Goal: Check status: Check status

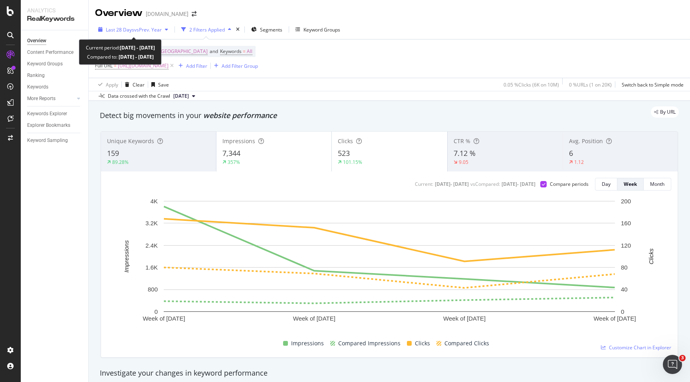
click at [135, 32] on span "vs Prev. Year" at bounding box center [148, 29] width 28 height 7
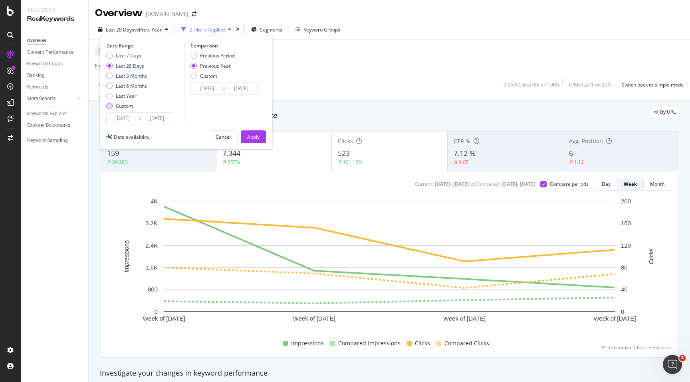
click at [127, 105] on div "Custom" at bounding box center [124, 106] width 17 height 7
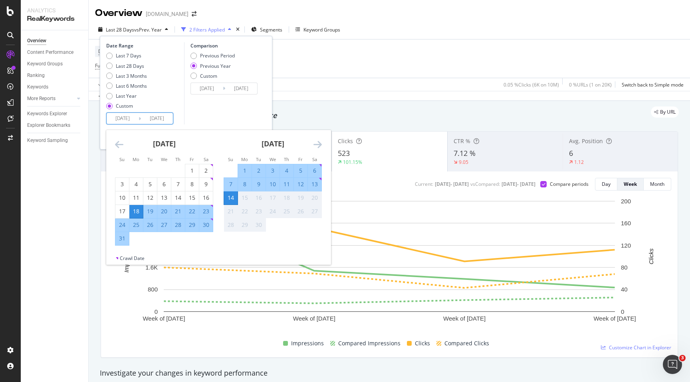
click at [133, 119] on input "[DATE]" at bounding box center [123, 118] width 32 height 11
click at [244, 166] on div "1" at bounding box center [245, 170] width 14 height 13
type input "[DATE]"
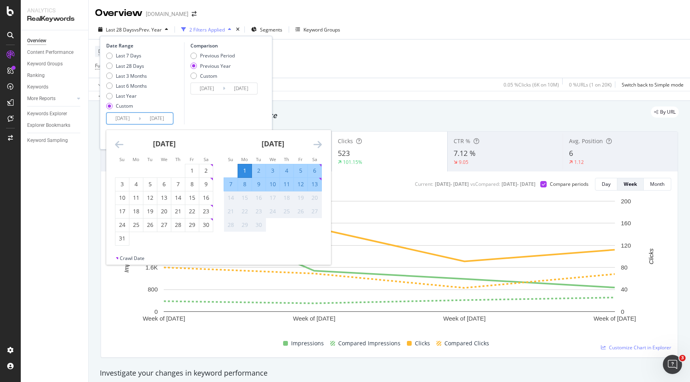
click at [317, 188] on div "13" at bounding box center [315, 184] width 14 height 8
type input "[DATE]"
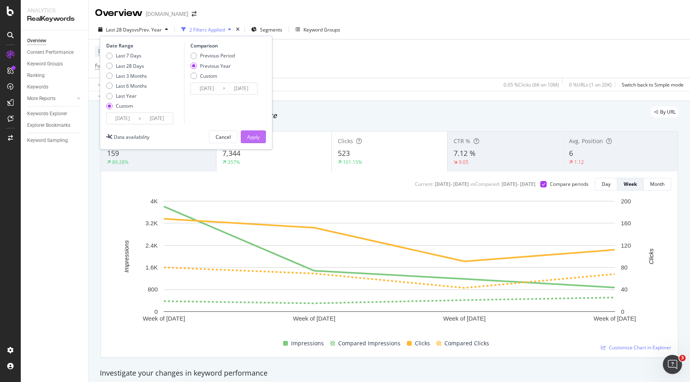
click at [257, 132] on div "Apply" at bounding box center [253, 137] width 12 height 12
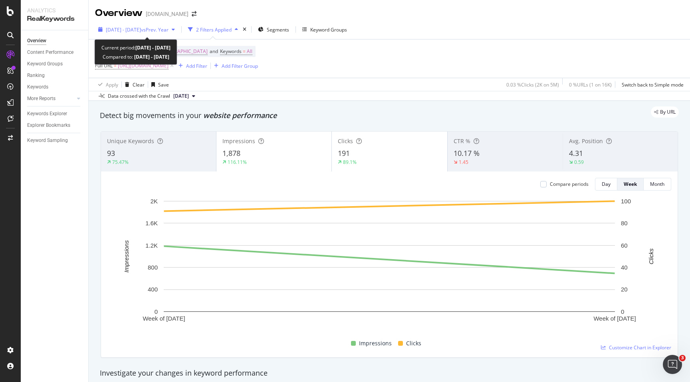
click at [160, 25] on div "[DATE] - [DATE] vs Prev. Year" at bounding box center [136, 30] width 83 height 12
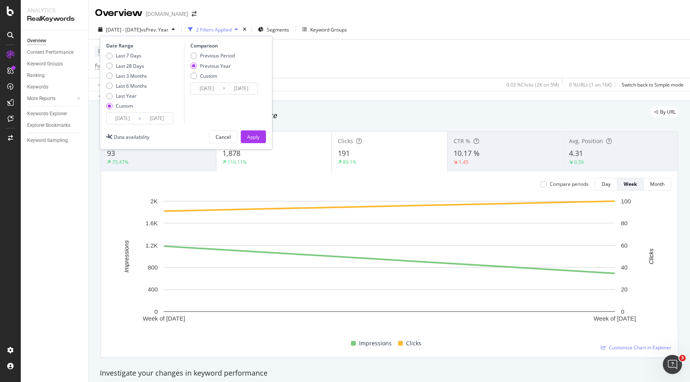
click at [153, 120] on input "[DATE]" at bounding box center [157, 118] width 32 height 11
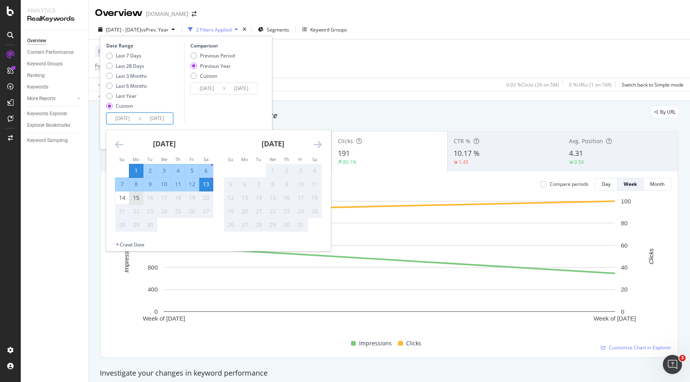
click at [138, 196] on div "15" at bounding box center [136, 198] width 14 height 8
type input "[DATE]"
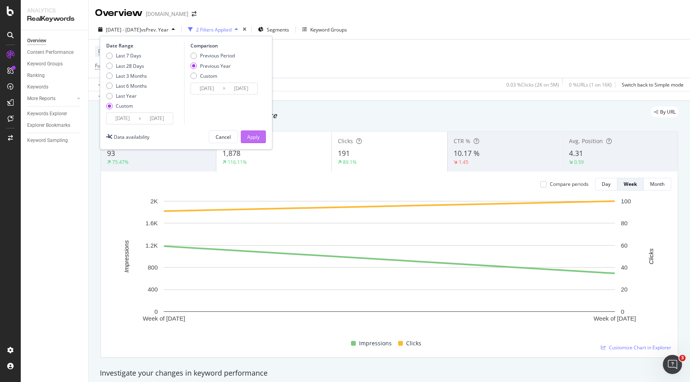
click at [253, 139] on div "Apply" at bounding box center [253, 137] width 12 height 7
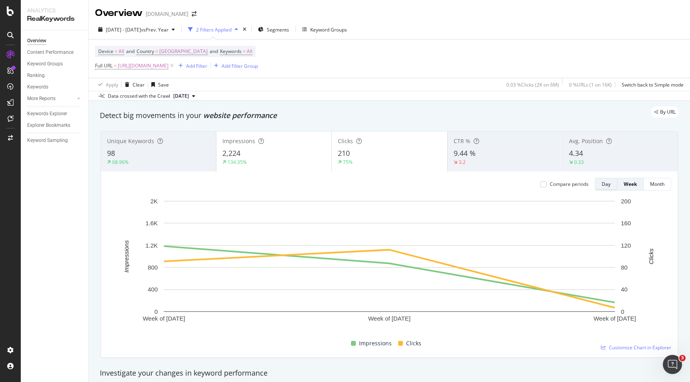
click at [613, 186] on button "Day" at bounding box center [606, 184] width 22 height 13
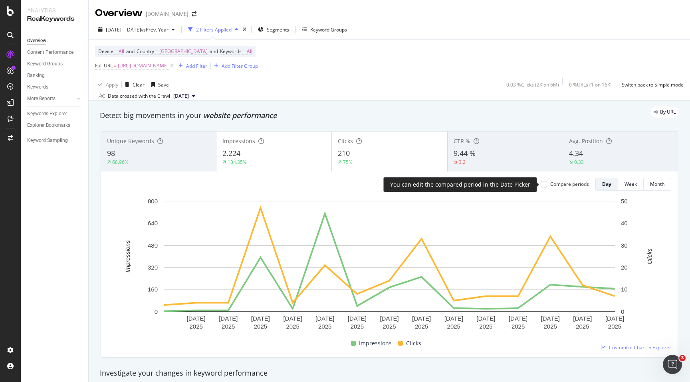
click at [562, 186] on div "Compare periods" at bounding box center [569, 184] width 39 height 7
